Goal: Task Accomplishment & Management: Manage account settings

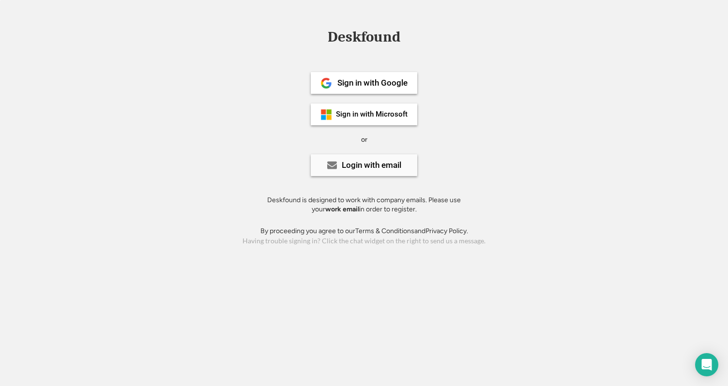
click at [394, 165] on div "Login with email" at bounding box center [372, 165] width 60 height 8
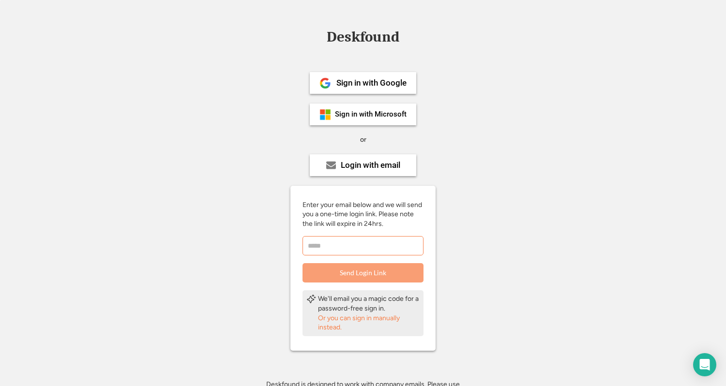
click at [342, 248] on input "email" at bounding box center [363, 245] width 121 height 19
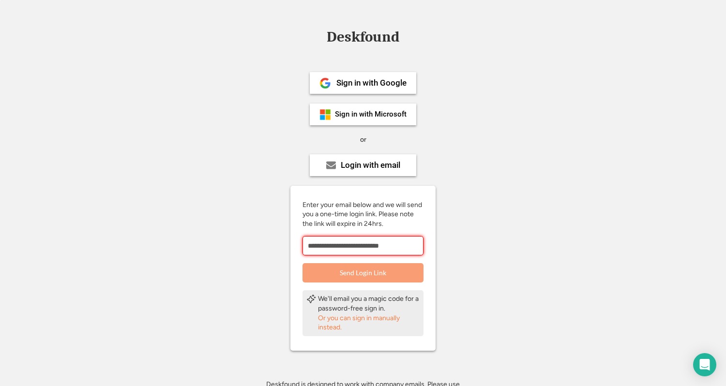
type input "**********"
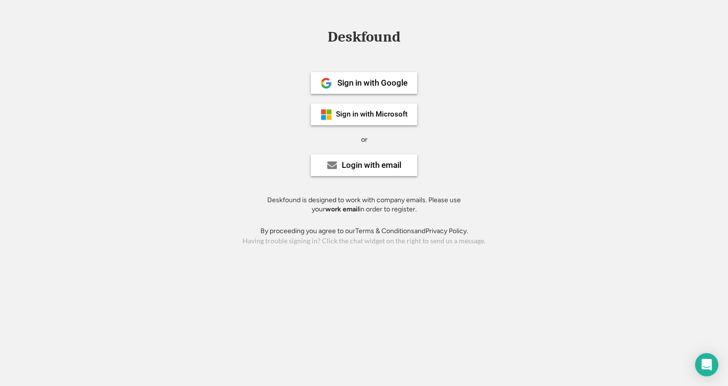
click at [273, 204] on div "Deskfound is designed to work with company emails. Please use your work email i…" at bounding box center [364, 205] width 218 height 19
click at [554, 122] on div "Deskfound Sign in with Google Sign in with Microsoft or Login with email Deskfo…" at bounding box center [364, 139] width 728 height 218
click at [520, 80] on div "Deskfound Sign in with Google Sign in with Microsoft or Login with email Deskfo…" at bounding box center [364, 139] width 728 height 218
click at [542, 97] on div "Deskfound Sign in with Google Sign in with Microsoft or Login with email Deskfo…" at bounding box center [364, 139] width 728 height 218
click at [342, 164] on div "Login with email" at bounding box center [372, 165] width 60 height 8
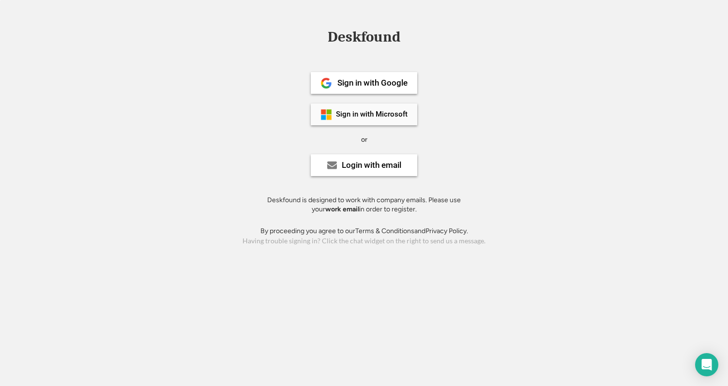
click at [359, 117] on div "Sign in with Microsoft" at bounding box center [372, 114] width 72 height 7
